Goal: Information Seeking & Learning: Find specific fact

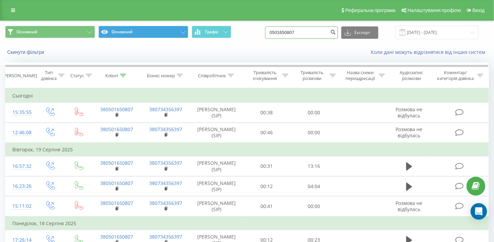
drag, startPoint x: 316, startPoint y: 33, endPoint x: 178, endPoint y: 30, distance: 138.1
click at [181, 30] on div "Основний Основний Графік 0501650807 Експорт .csv .xls .xlsx 21.05.2025 - 21.08.…" at bounding box center [247, 32] width 484 height 13
paste input "+380 96 175 2481"
click at [286, 30] on input "+380 96 175 2481" at bounding box center [301, 32] width 73 height 12
type input "0 96 175 2481"
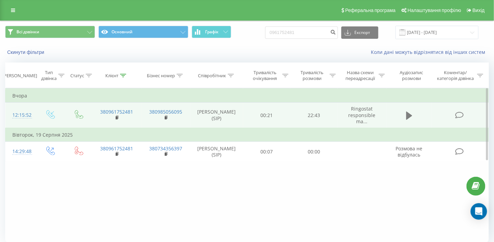
click at [412, 114] on icon at bounding box center [410, 116] width 6 height 10
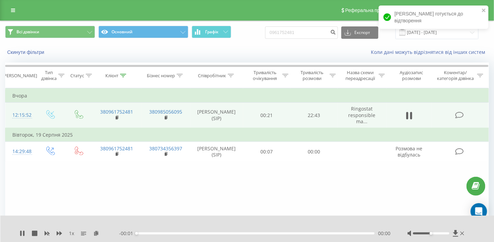
click at [349, 233] on div "00:00" at bounding box center [256, 233] width 238 height 2
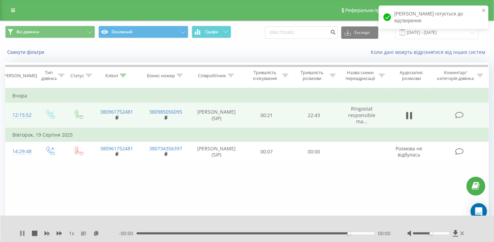
click at [21, 234] on icon at bounding box center [20, 233] width 1 height 5
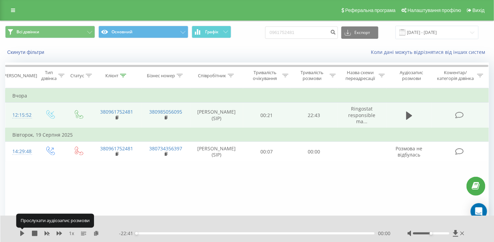
click at [21, 234] on icon at bounding box center [22, 233] width 4 height 5
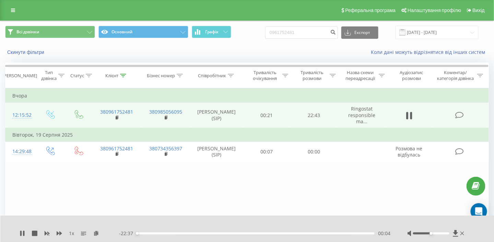
click at [361, 235] on div "- 22:37 00:04 00:04" at bounding box center [255, 233] width 272 height 7
click at [361, 233] on div "00:05" at bounding box center [256, 233] width 238 height 2
click at [361, 233] on div "00:00" at bounding box center [256, 233] width 238 height 2
